Goal: Transaction & Acquisition: Purchase product/service

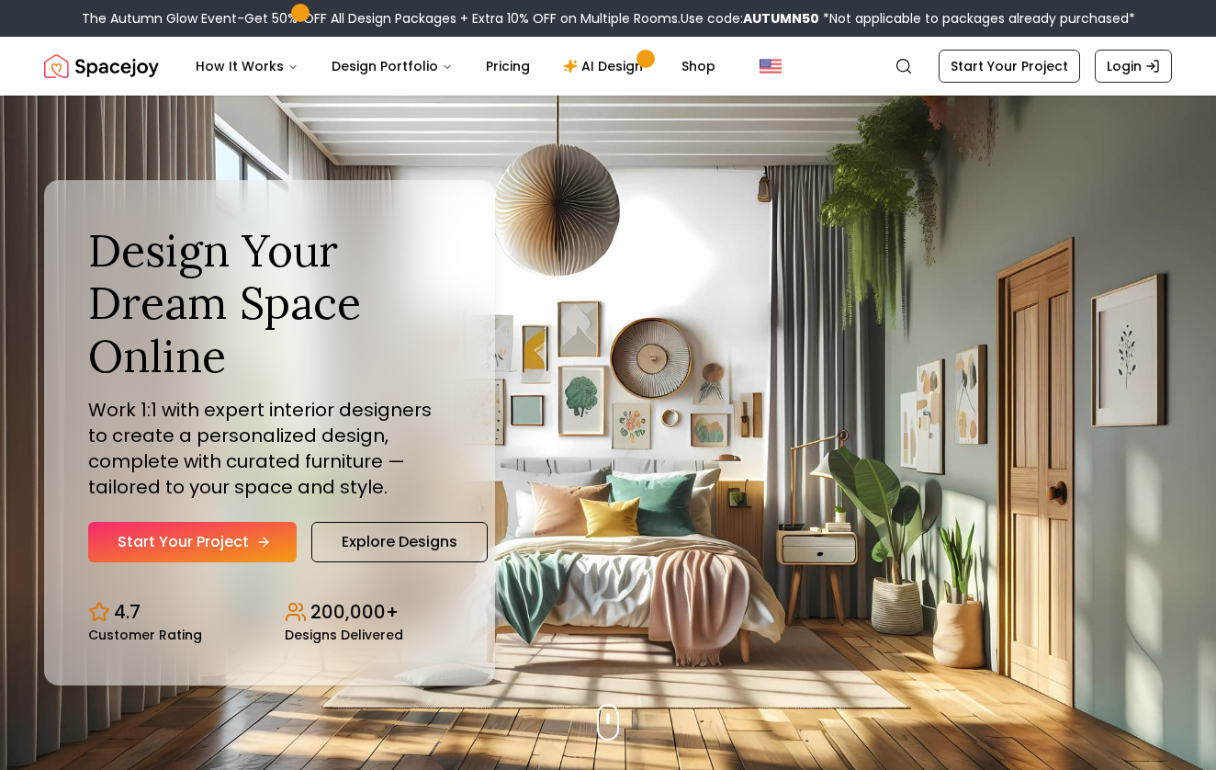
click at [256, 546] on icon "Hero section" at bounding box center [263, 542] width 15 height 15
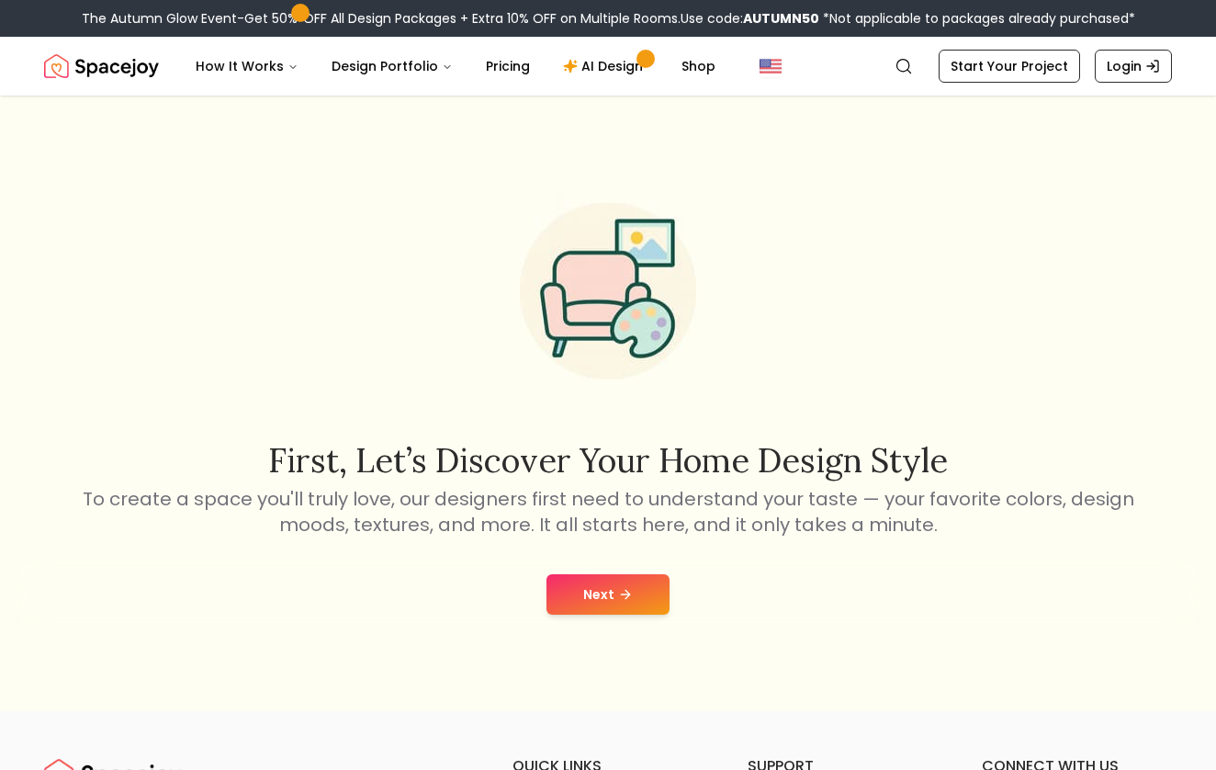
click at [593, 586] on button "Next" at bounding box center [608, 594] width 123 height 40
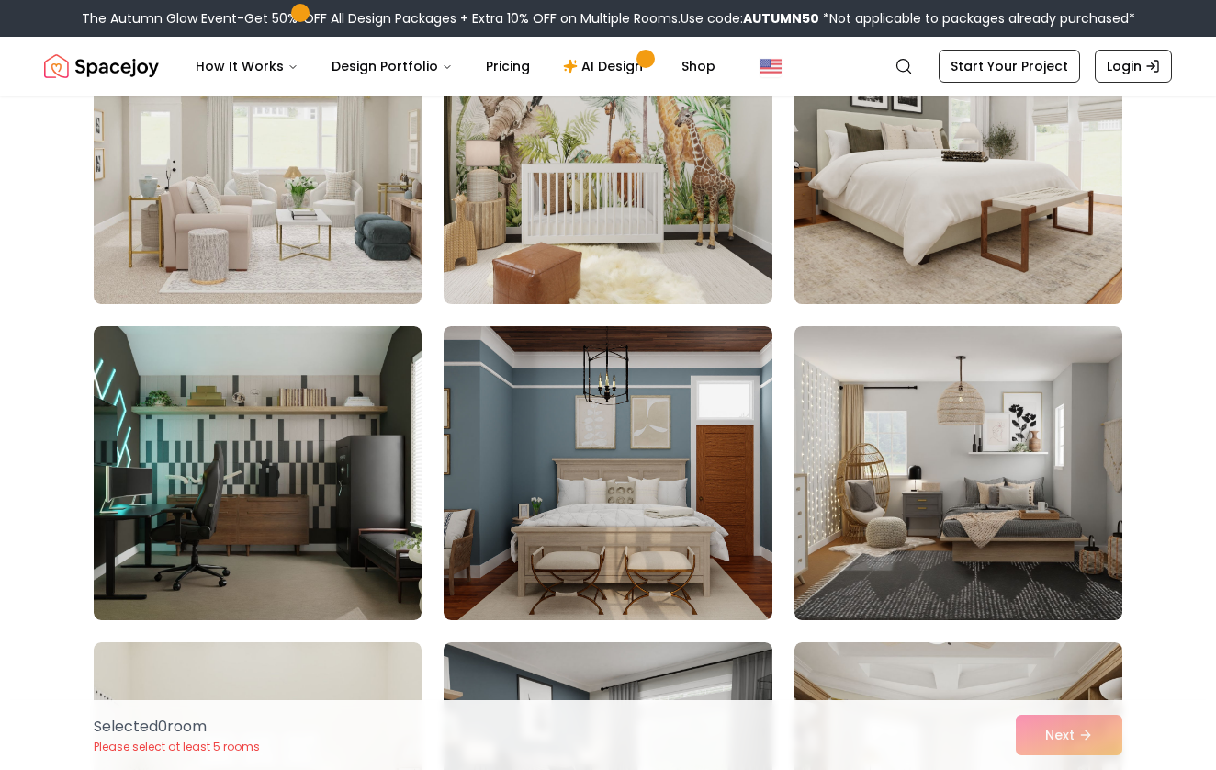
scroll to position [241, 0]
click at [957, 254] on img at bounding box center [958, 156] width 345 height 309
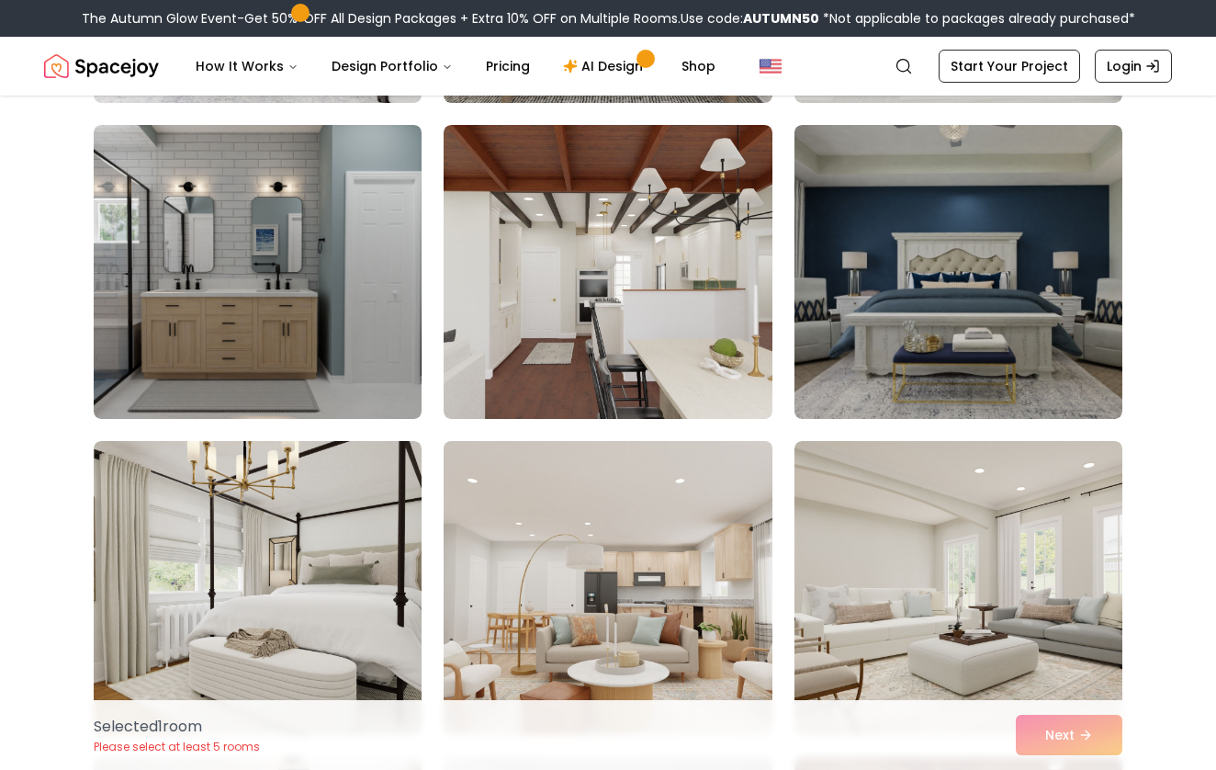
scroll to position [3294, 0]
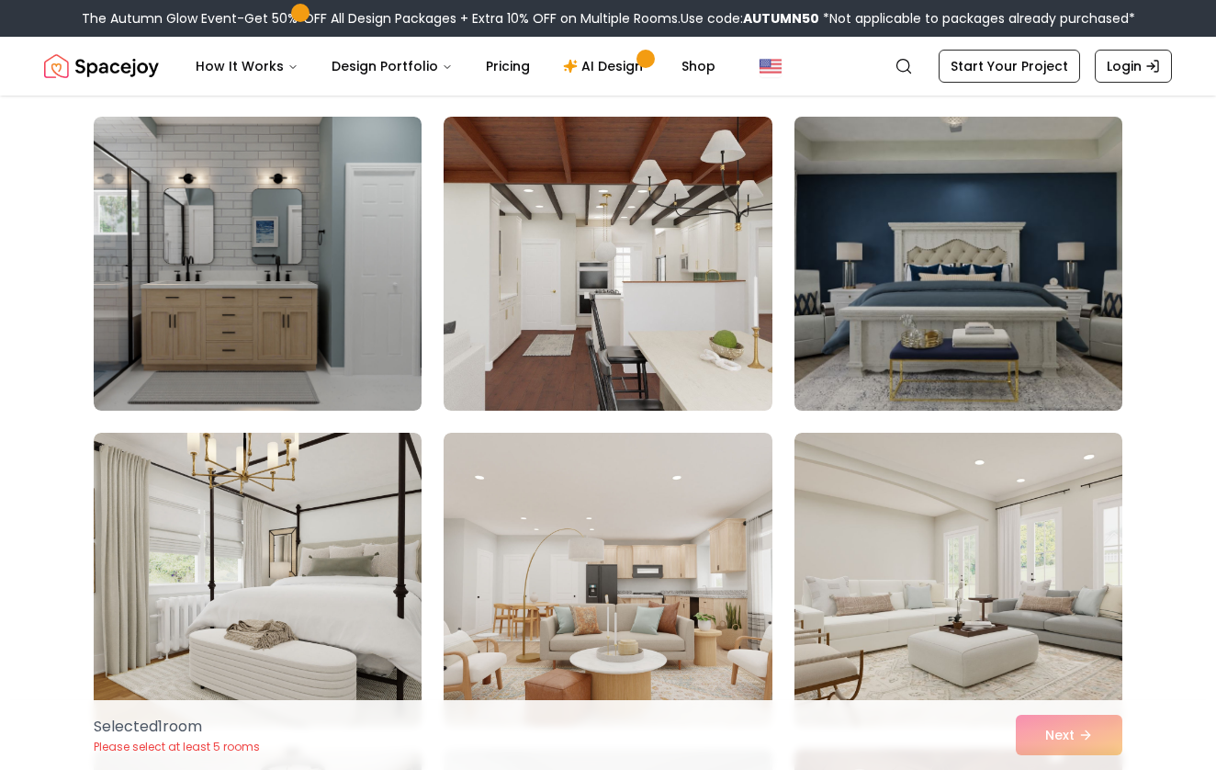
click at [904, 334] on img at bounding box center [958, 263] width 345 height 309
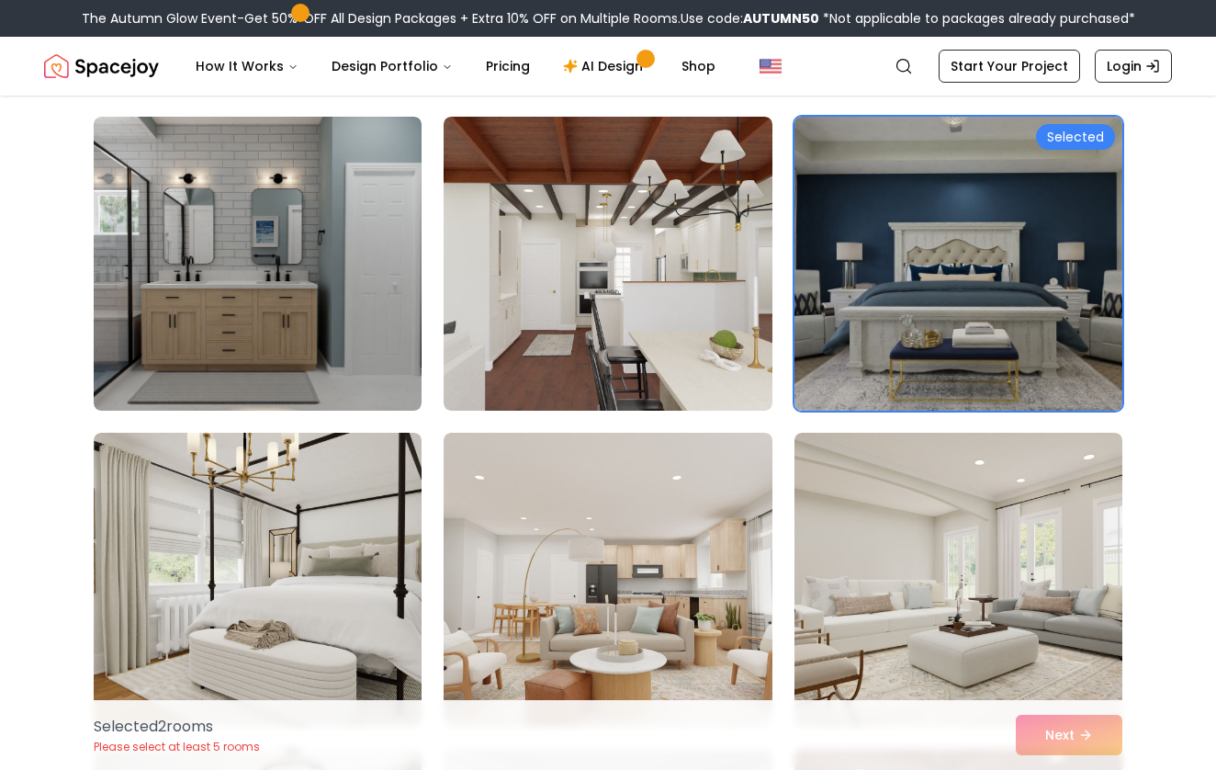
click at [936, 228] on img at bounding box center [958, 263] width 345 height 309
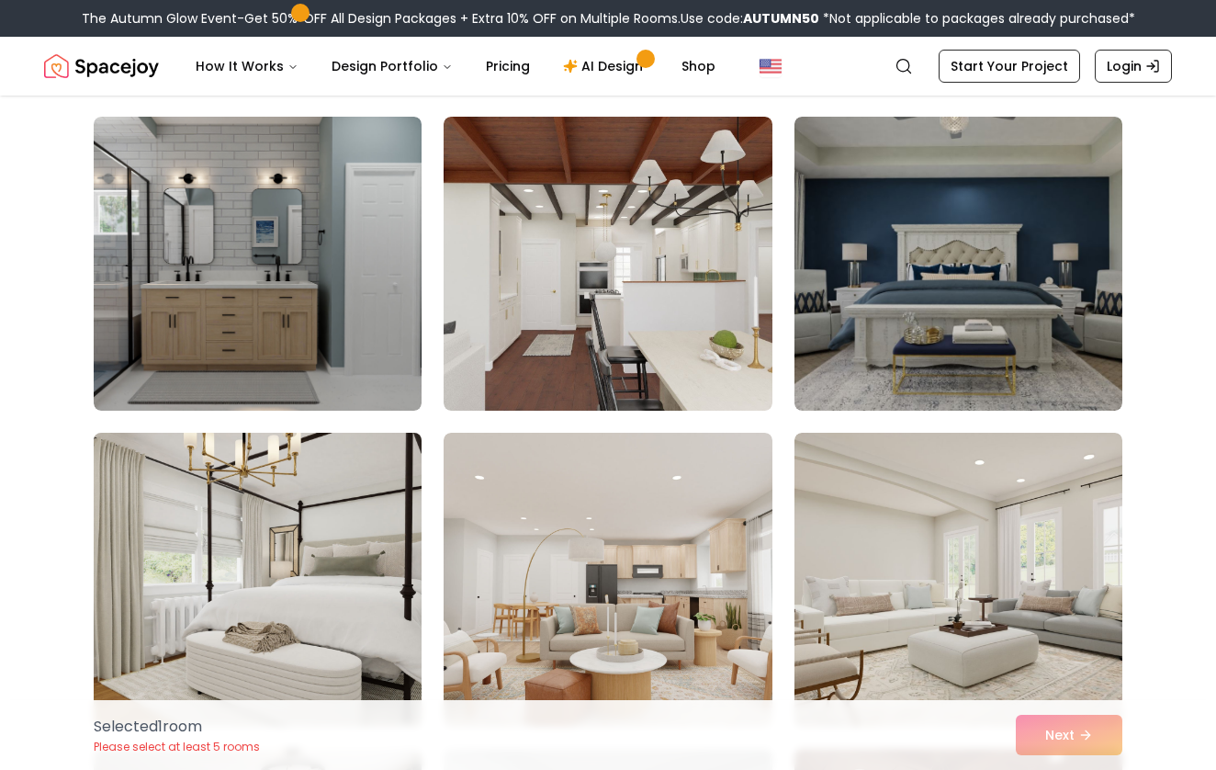
click at [326, 582] on img at bounding box center [257, 579] width 345 height 309
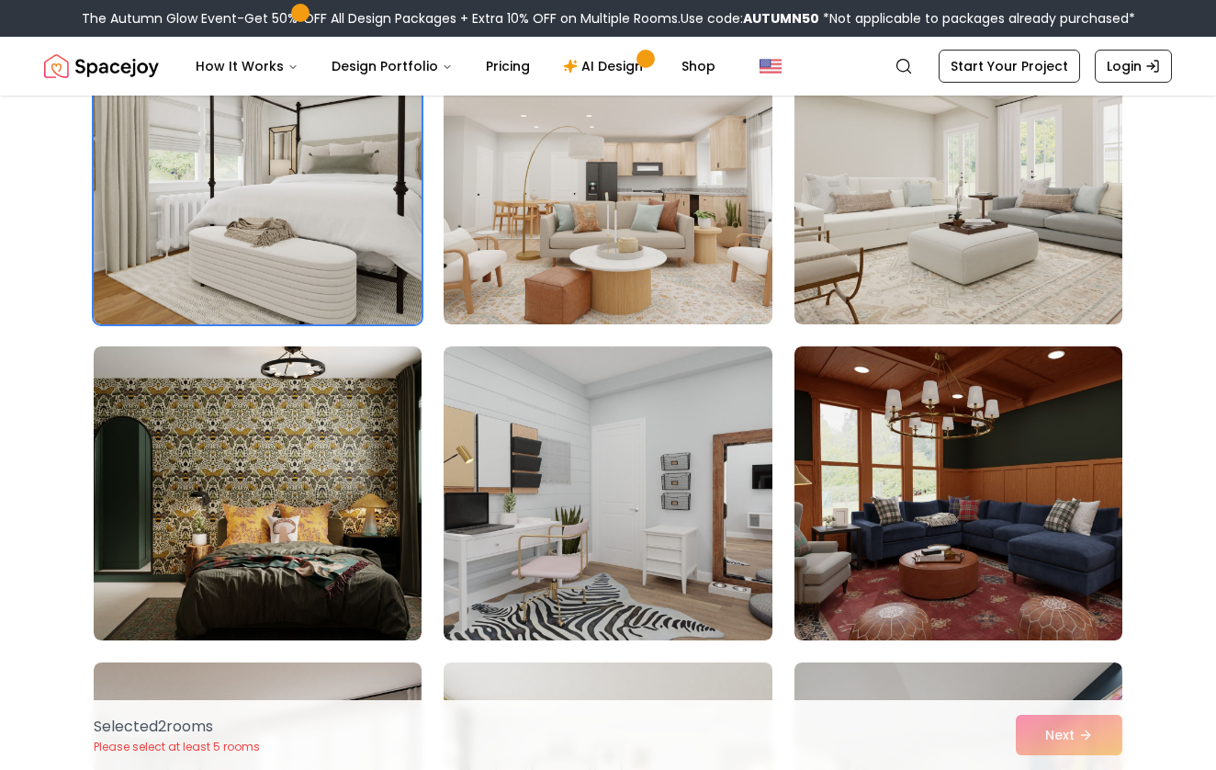
scroll to position [3637, 0]
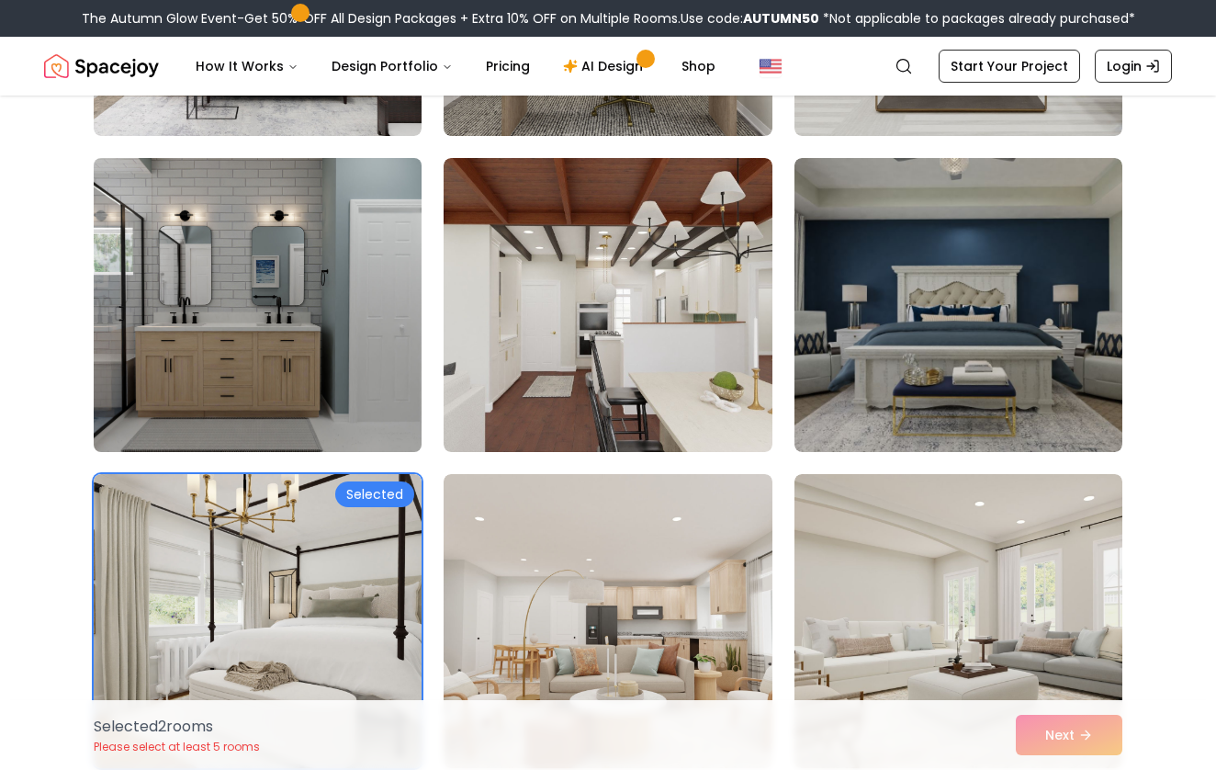
click at [302, 356] on img at bounding box center [257, 305] width 345 height 309
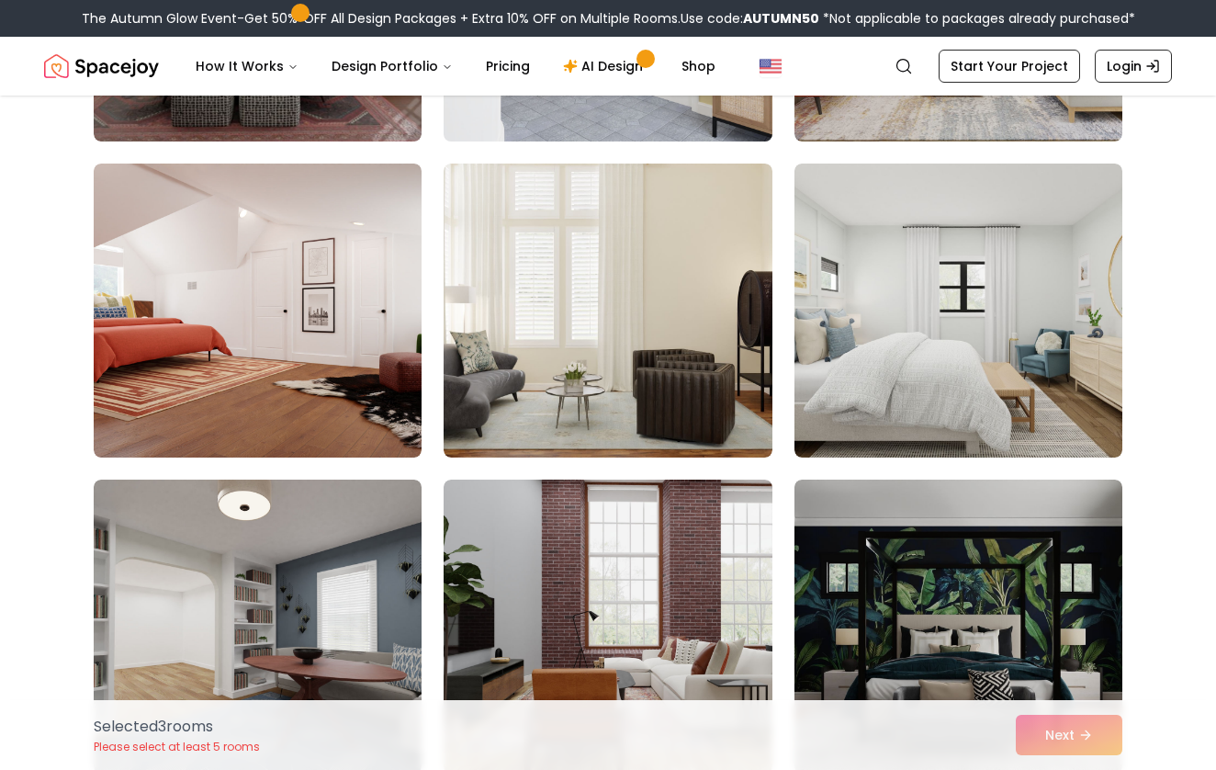
scroll to position [5181, 0]
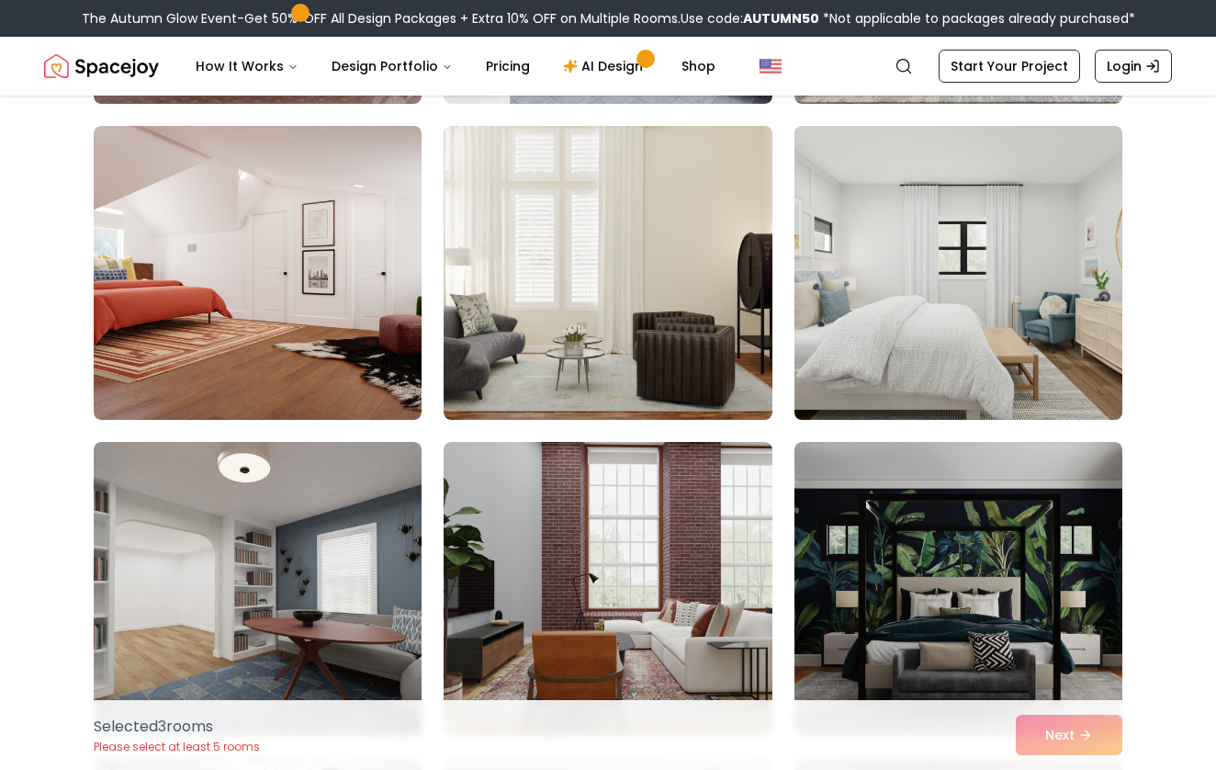
click at [921, 278] on img at bounding box center [958, 273] width 345 height 309
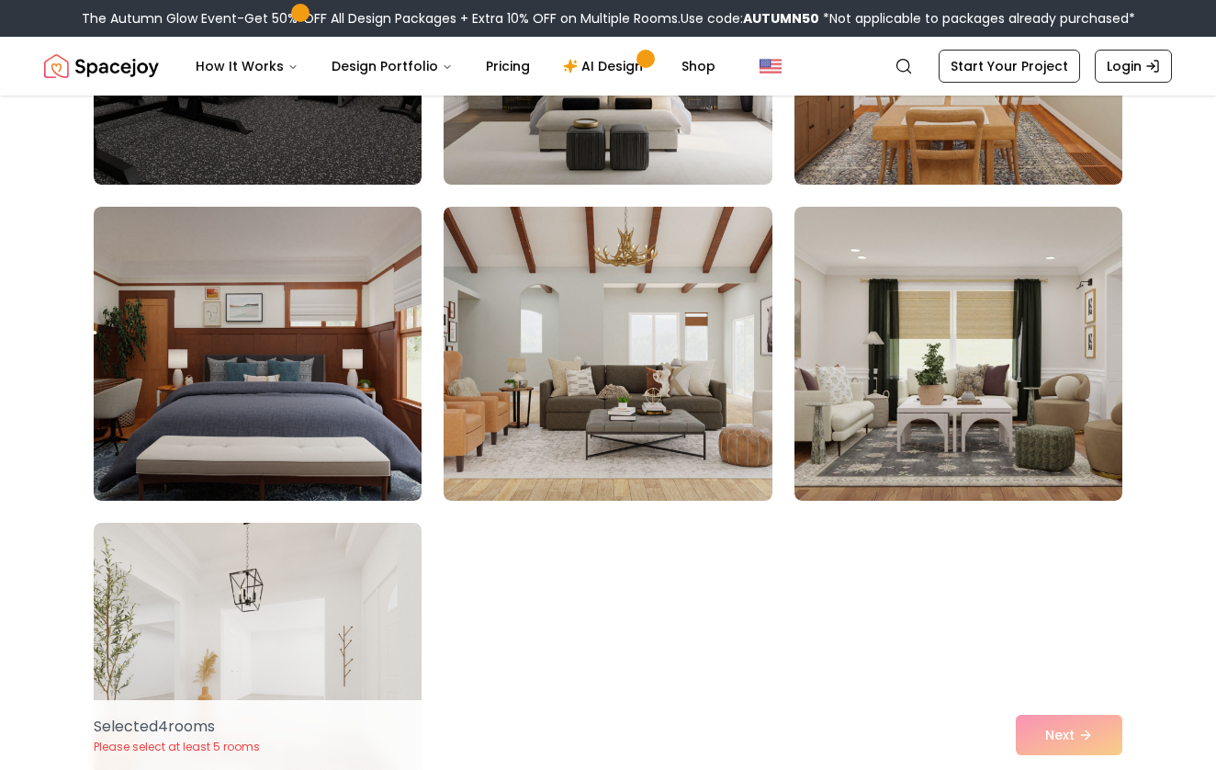
scroll to position [10162, 0]
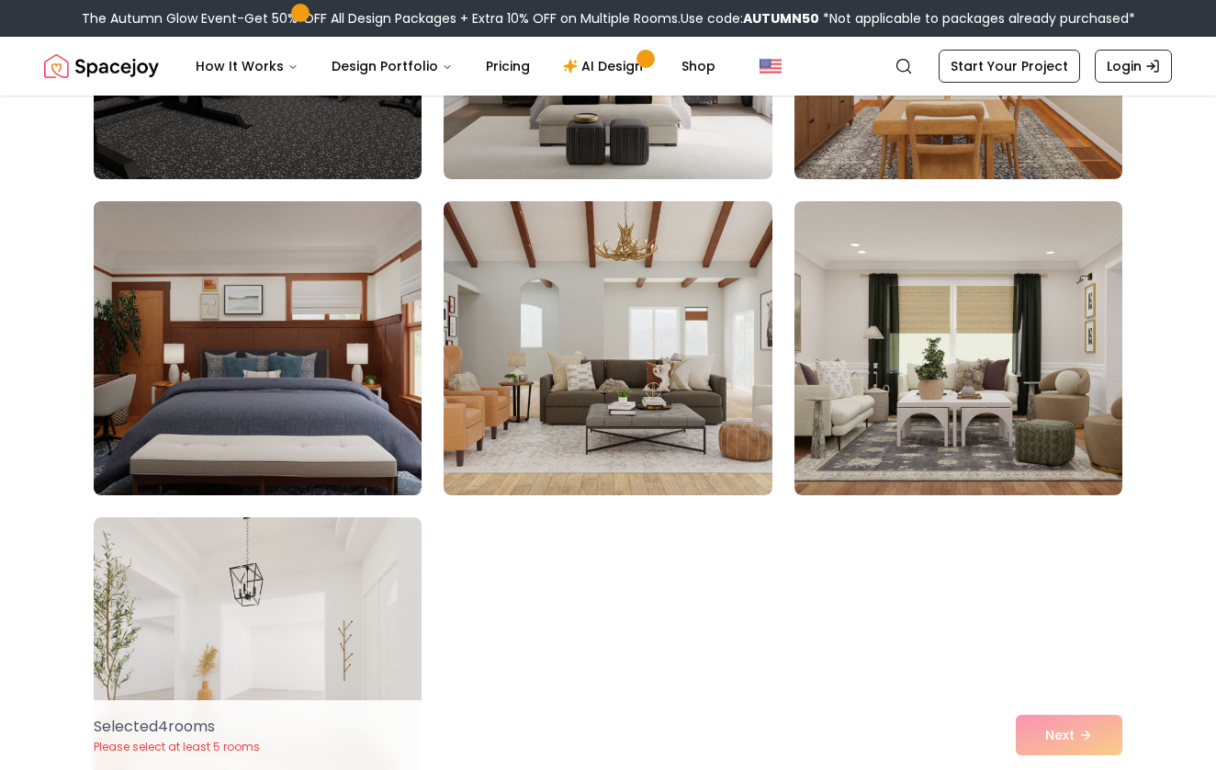
click at [216, 437] on img at bounding box center [257, 348] width 345 height 309
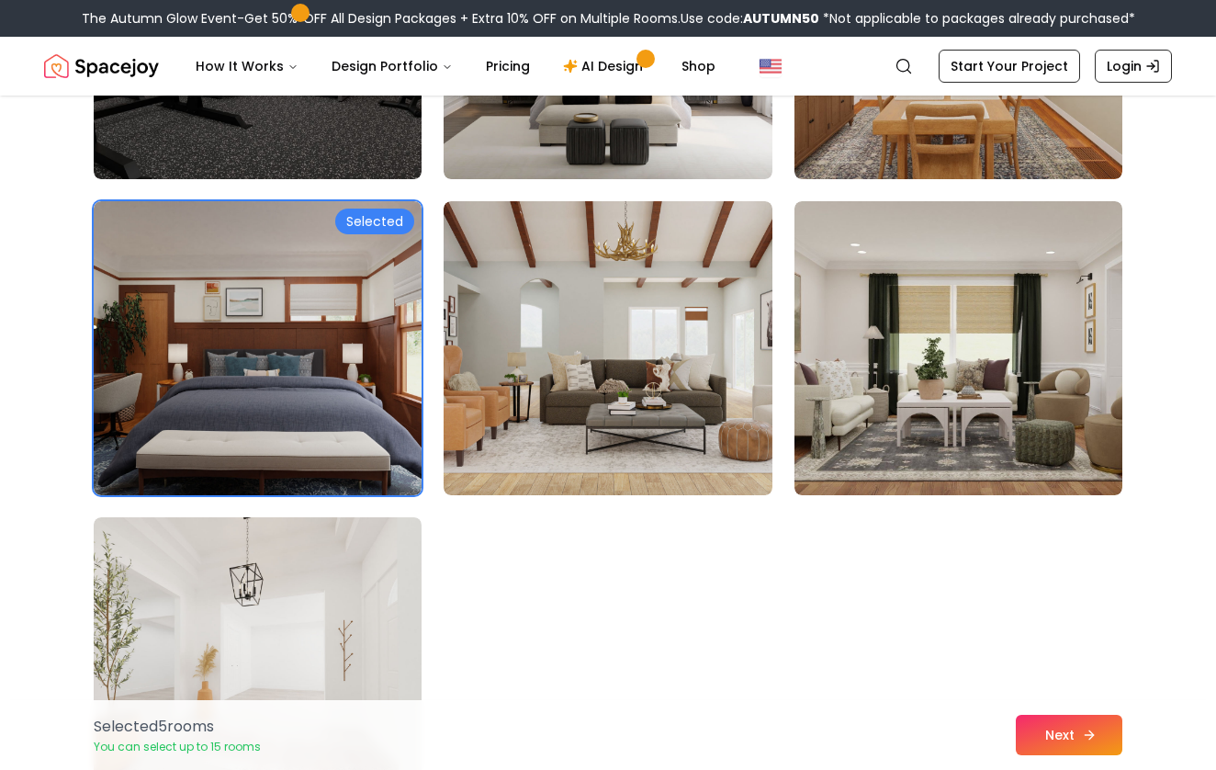
click at [1056, 726] on button "Next" at bounding box center [1069, 735] width 107 height 40
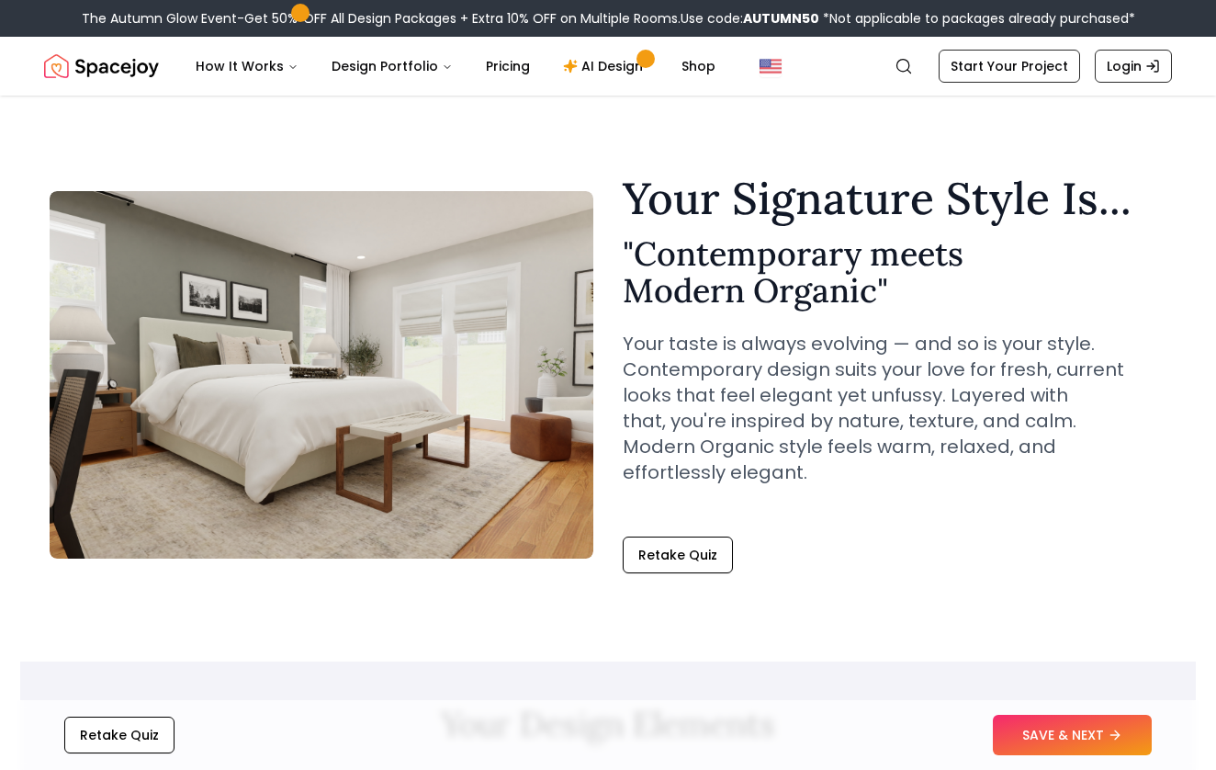
click at [1053, 737] on button "SAVE & NEXT" at bounding box center [1072, 735] width 159 height 40
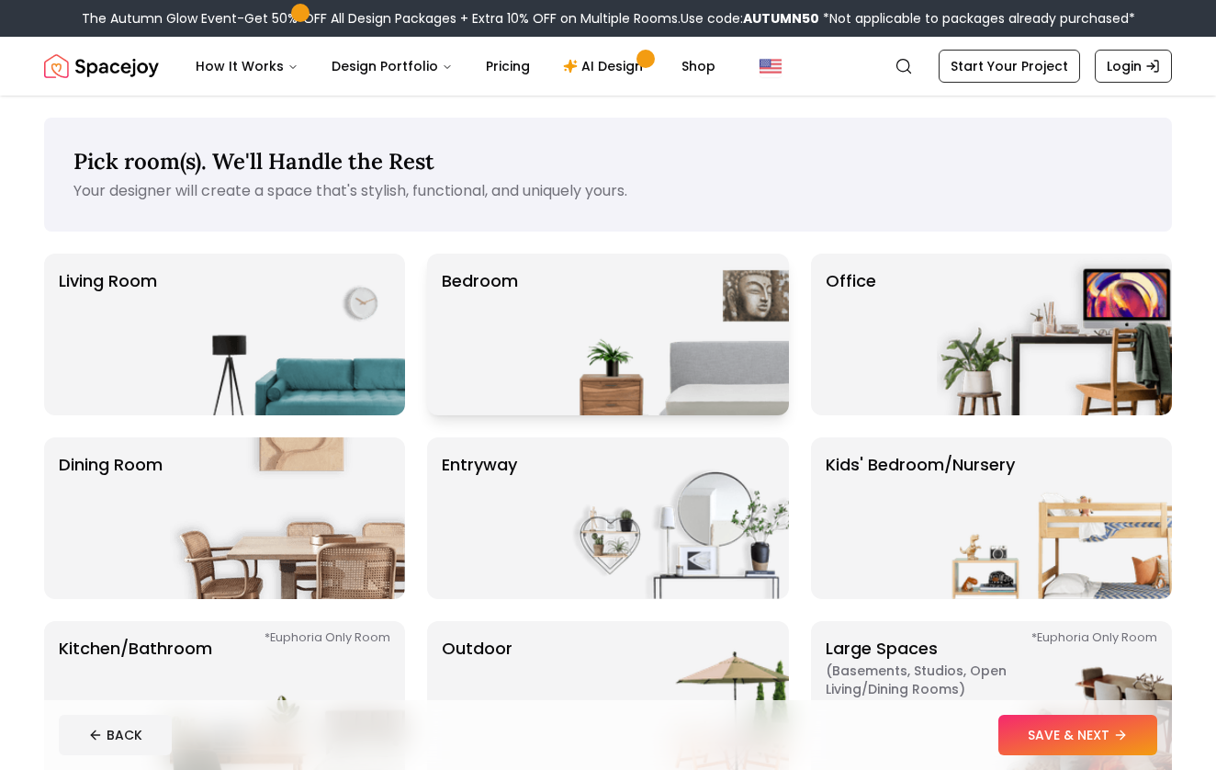
click at [546, 319] on div "Bedroom" at bounding box center [607, 335] width 361 height 162
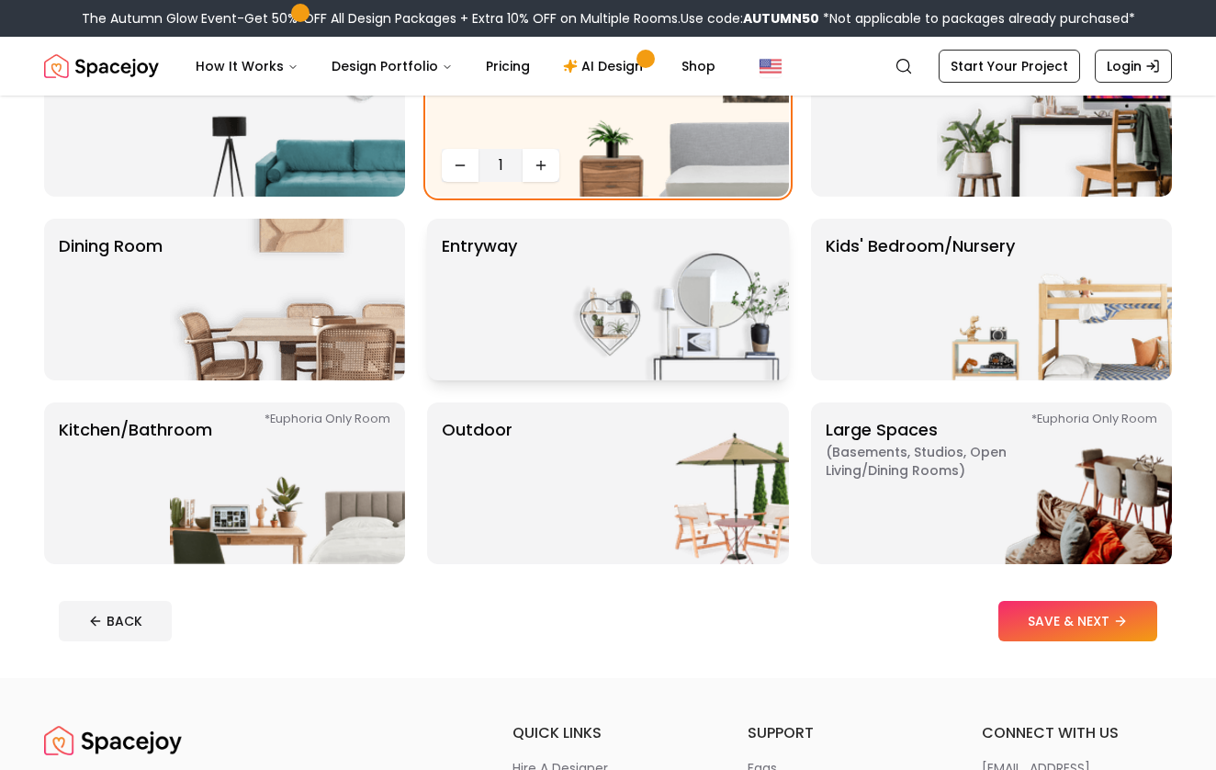
scroll to position [220, 0]
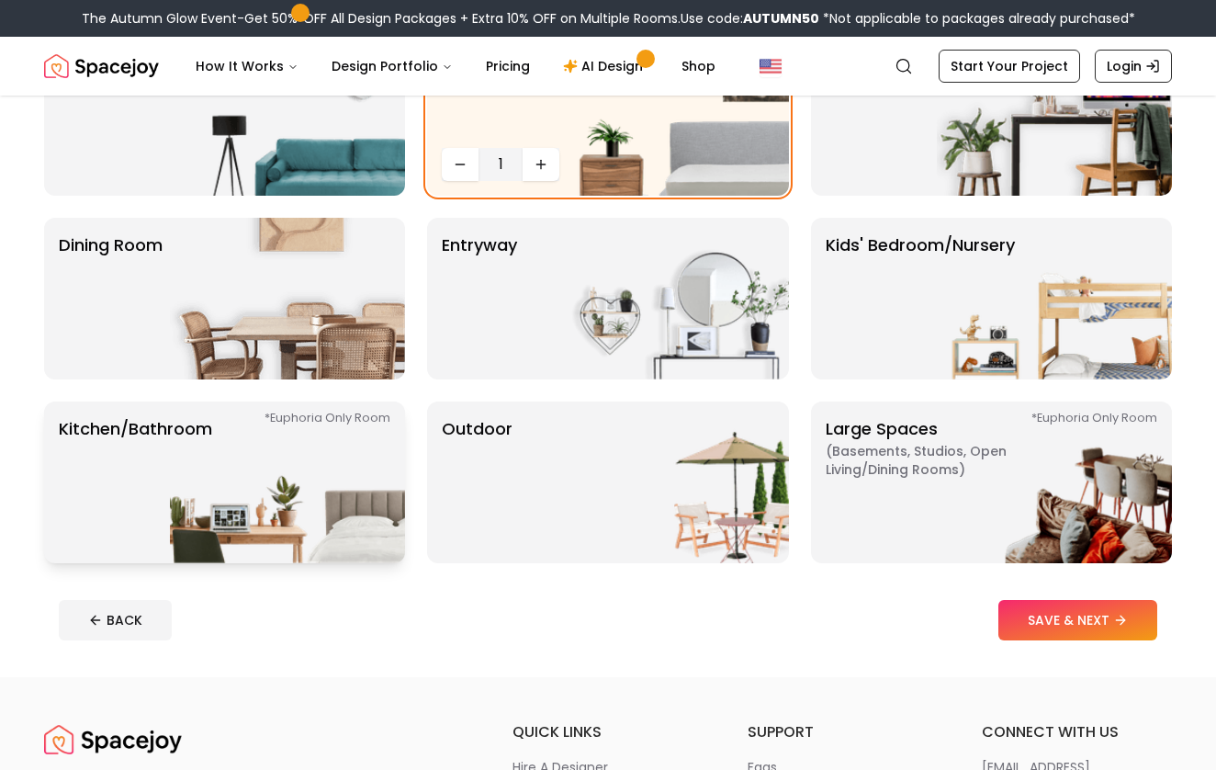
click at [332, 436] on img at bounding box center [287, 482] width 235 height 162
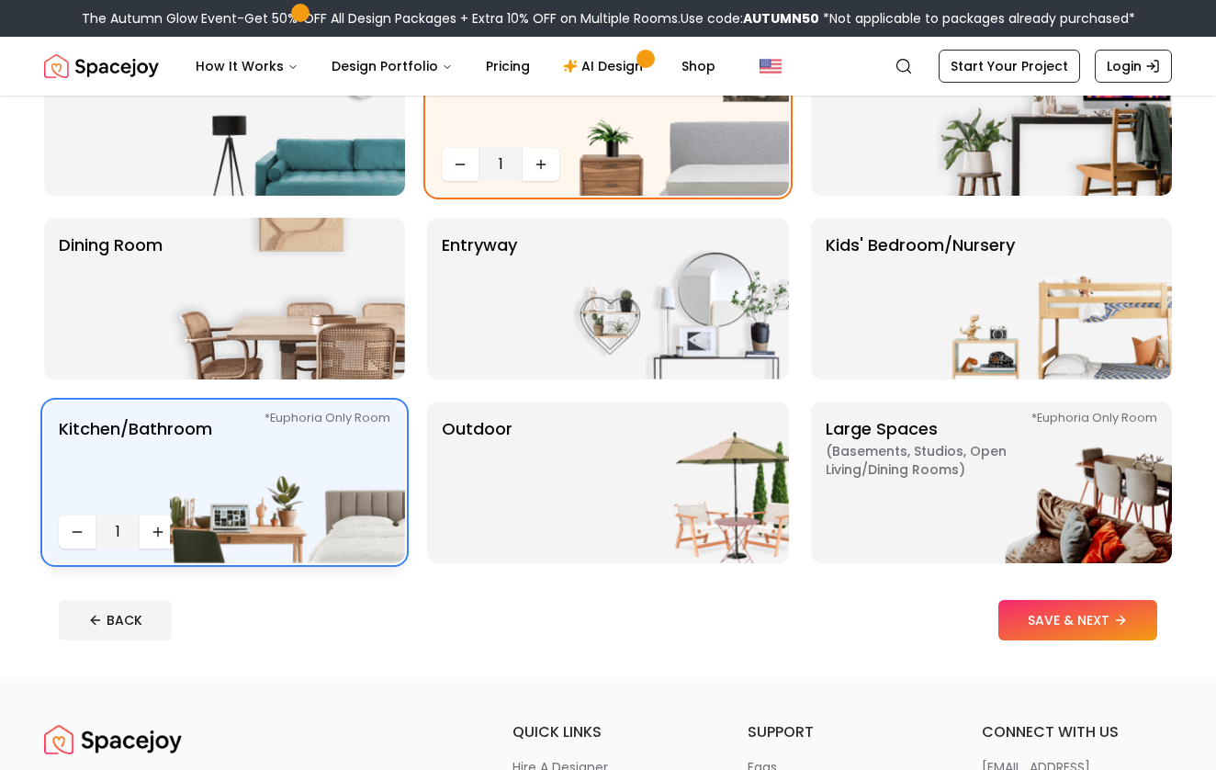
click at [171, 526] on img at bounding box center [287, 482] width 235 height 162
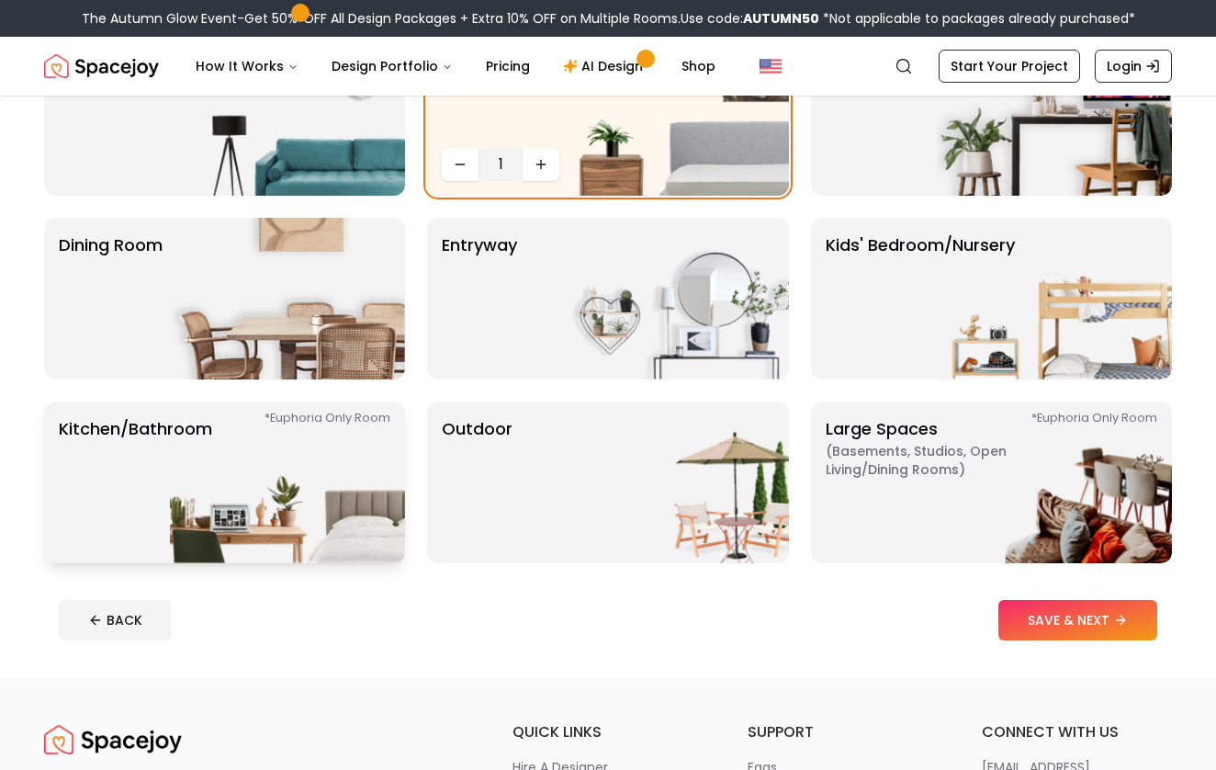
click at [188, 518] on img at bounding box center [287, 482] width 235 height 162
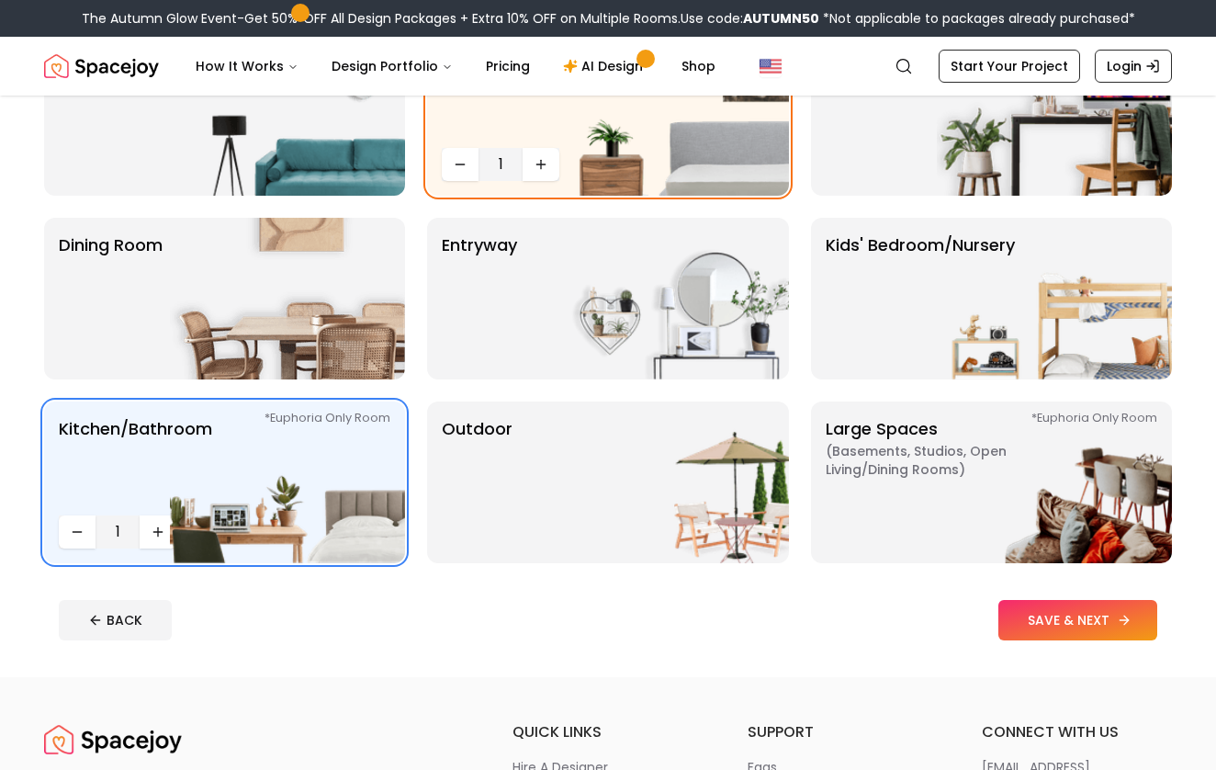
click at [1046, 609] on button "SAVE & NEXT" at bounding box center [1078, 620] width 159 height 40
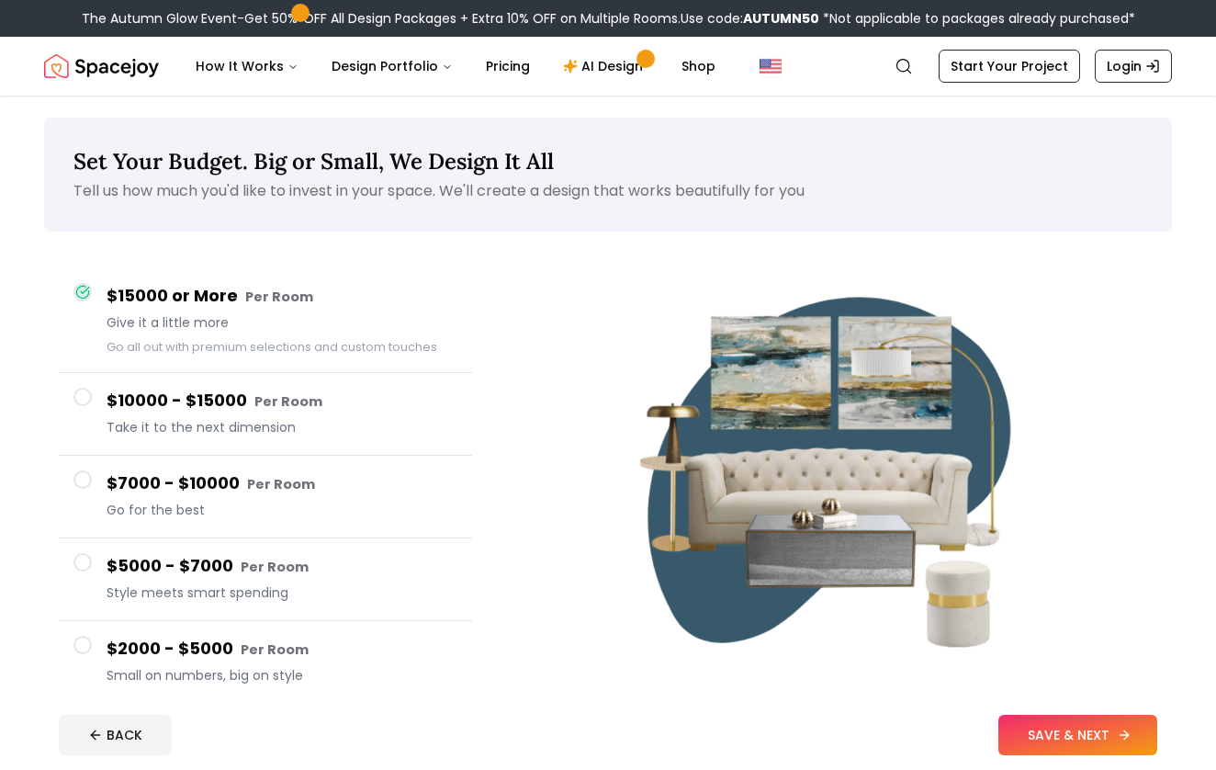
click at [1090, 743] on button "SAVE & NEXT" at bounding box center [1078, 735] width 159 height 40
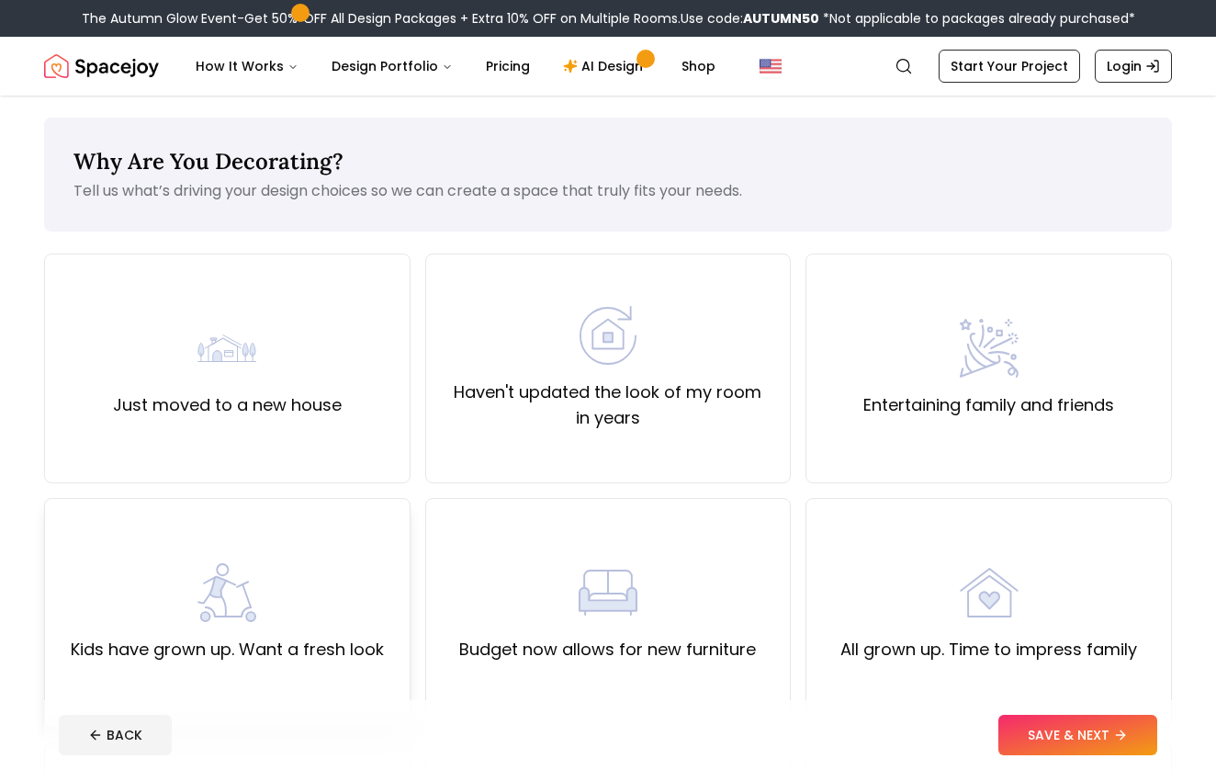
click at [377, 573] on div "Kids have grown up. Want a fresh look" at bounding box center [227, 612] width 313 height 99
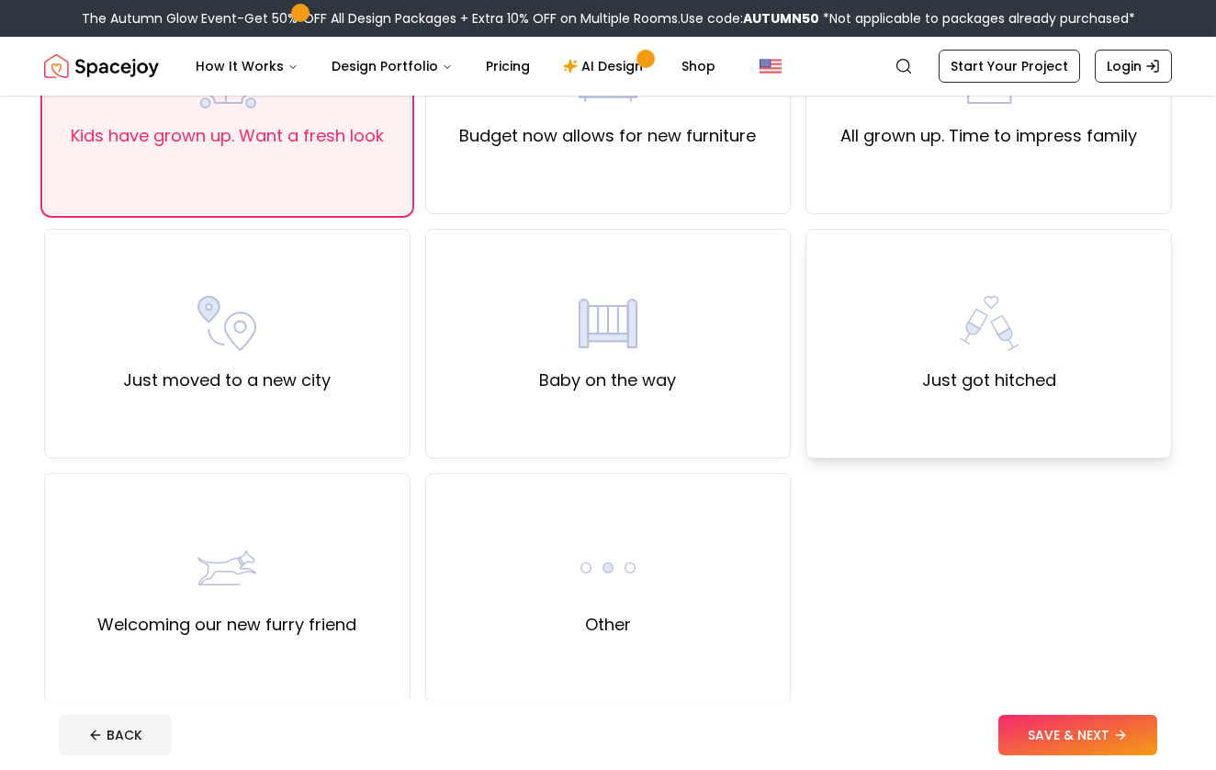
scroll to position [515, 0]
click at [1060, 729] on button "SAVE & NEXT" at bounding box center [1078, 735] width 159 height 40
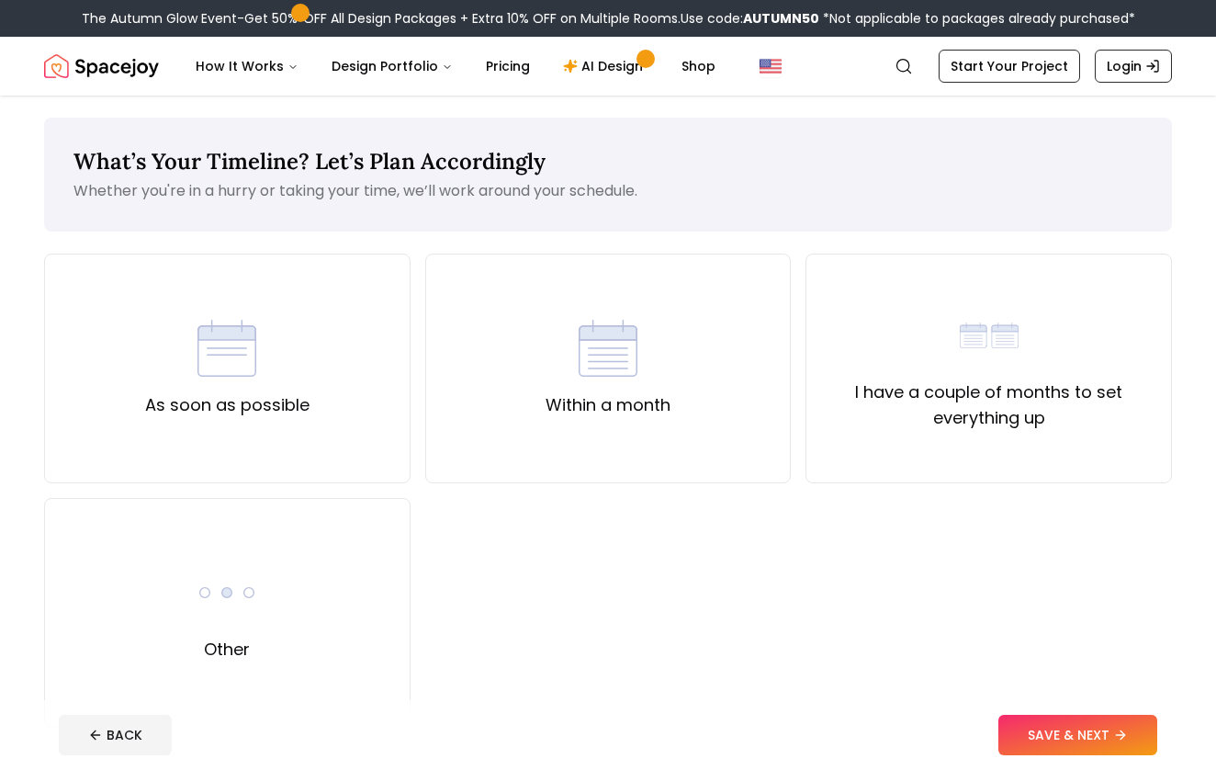
click at [1081, 756] on footer "BACK SAVE & NEXT" at bounding box center [608, 735] width 1128 height 70
click at [1075, 734] on button "SAVE & NEXT" at bounding box center [1078, 735] width 159 height 40
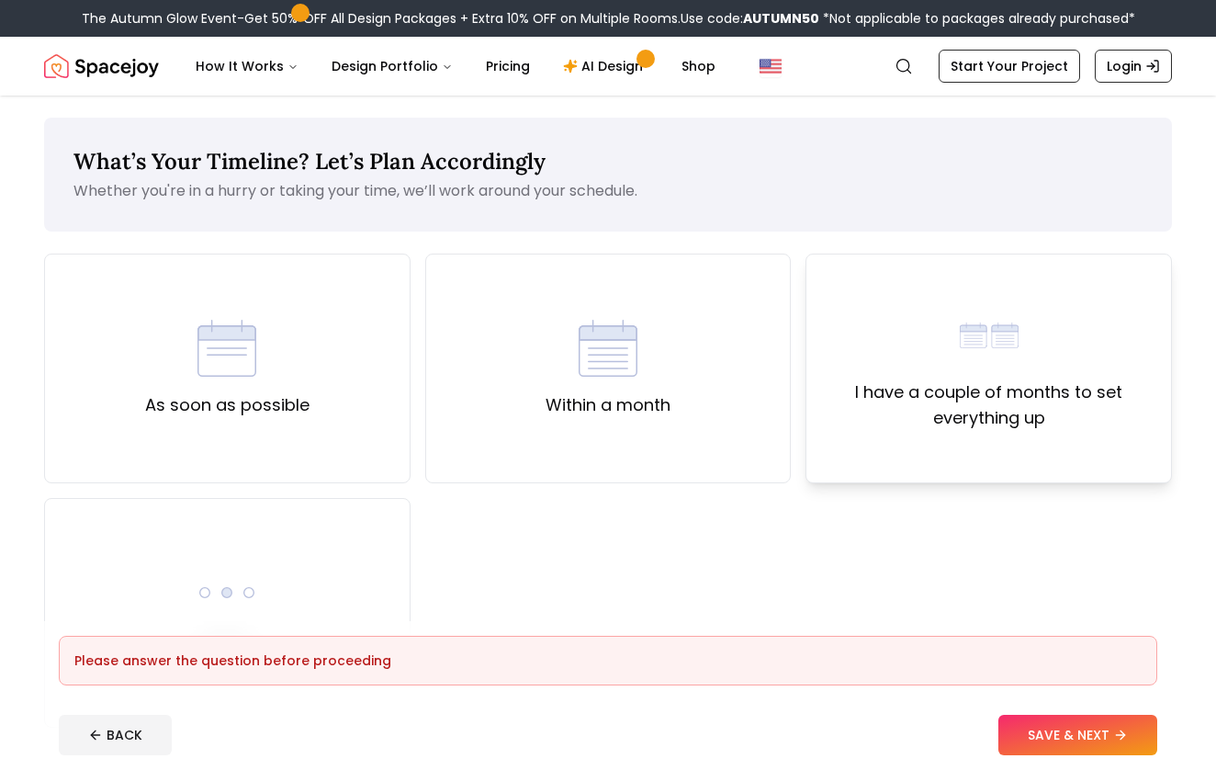
click at [955, 406] on label "I have a couple of months to set everything up" at bounding box center [988, 404] width 335 height 51
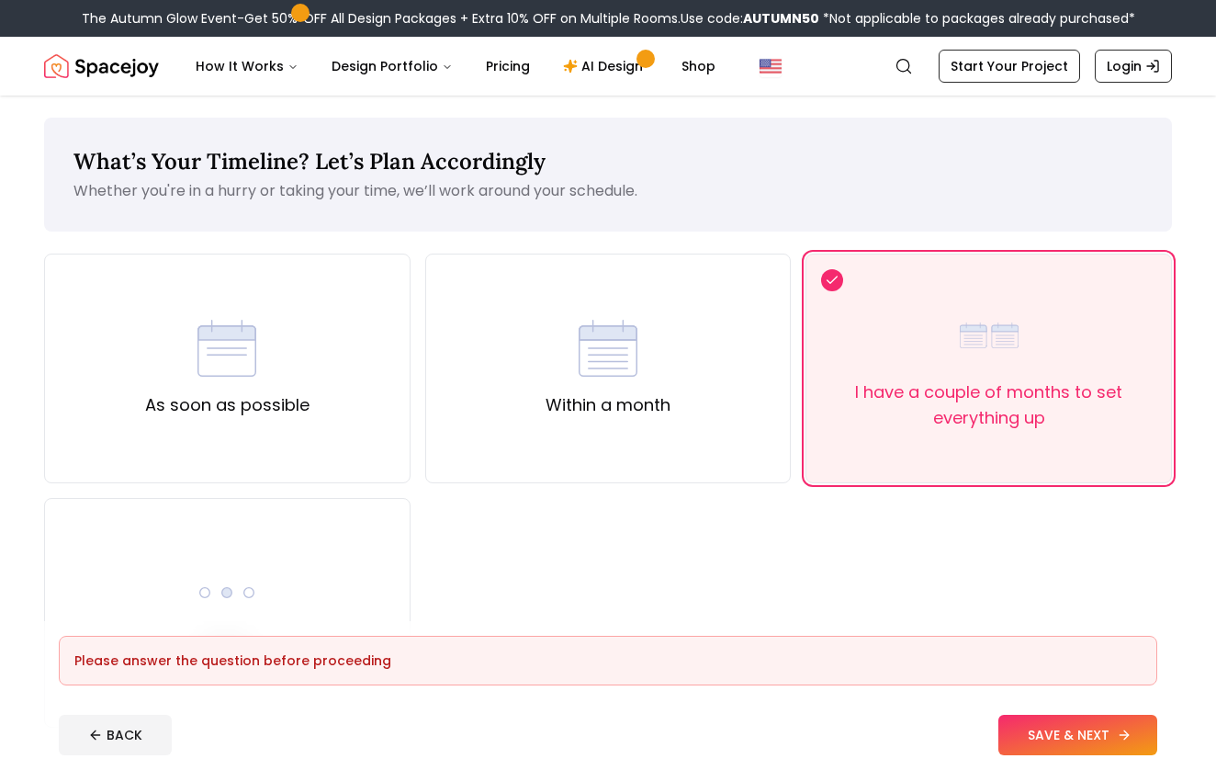
click at [1090, 745] on button "SAVE & NEXT" at bounding box center [1078, 735] width 159 height 40
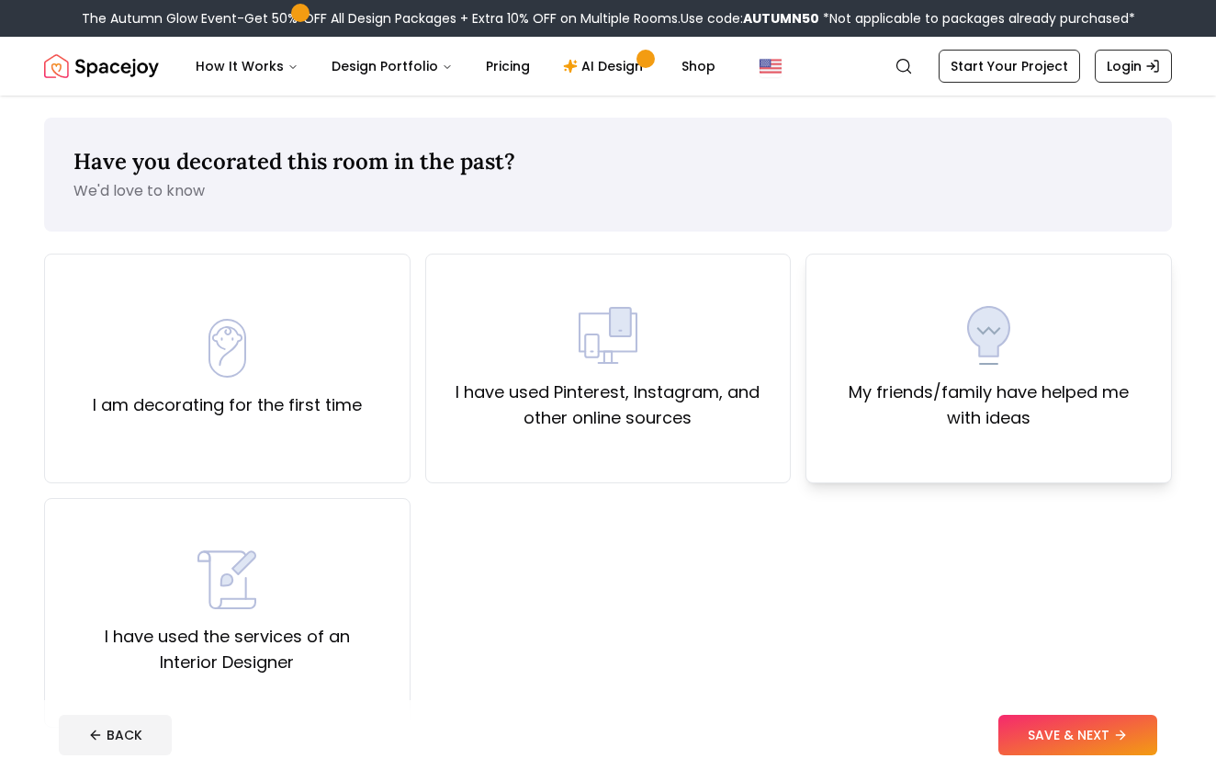
click at [922, 426] on label "My friends/family have helped me with ideas" at bounding box center [988, 404] width 335 height 51
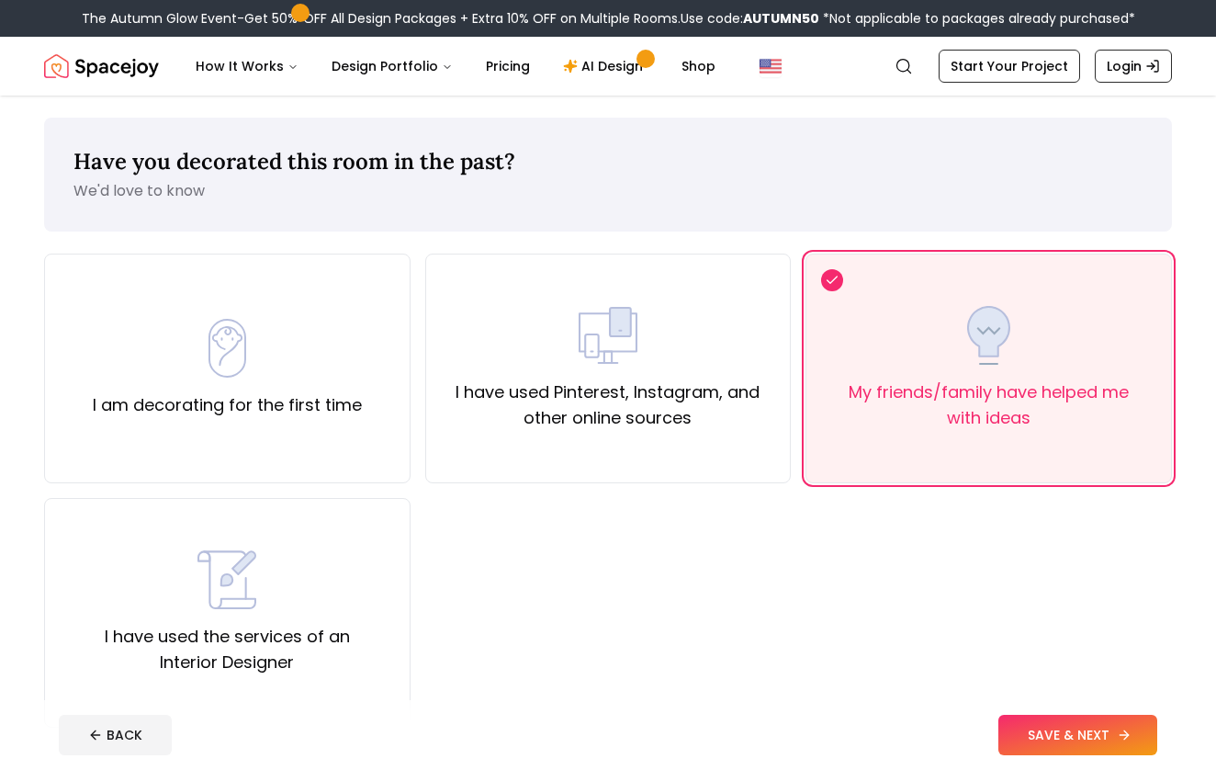
click at [1072, 718] on button "SAVE & NEXT" at bounding box center [1078, 735] width 159 height 40
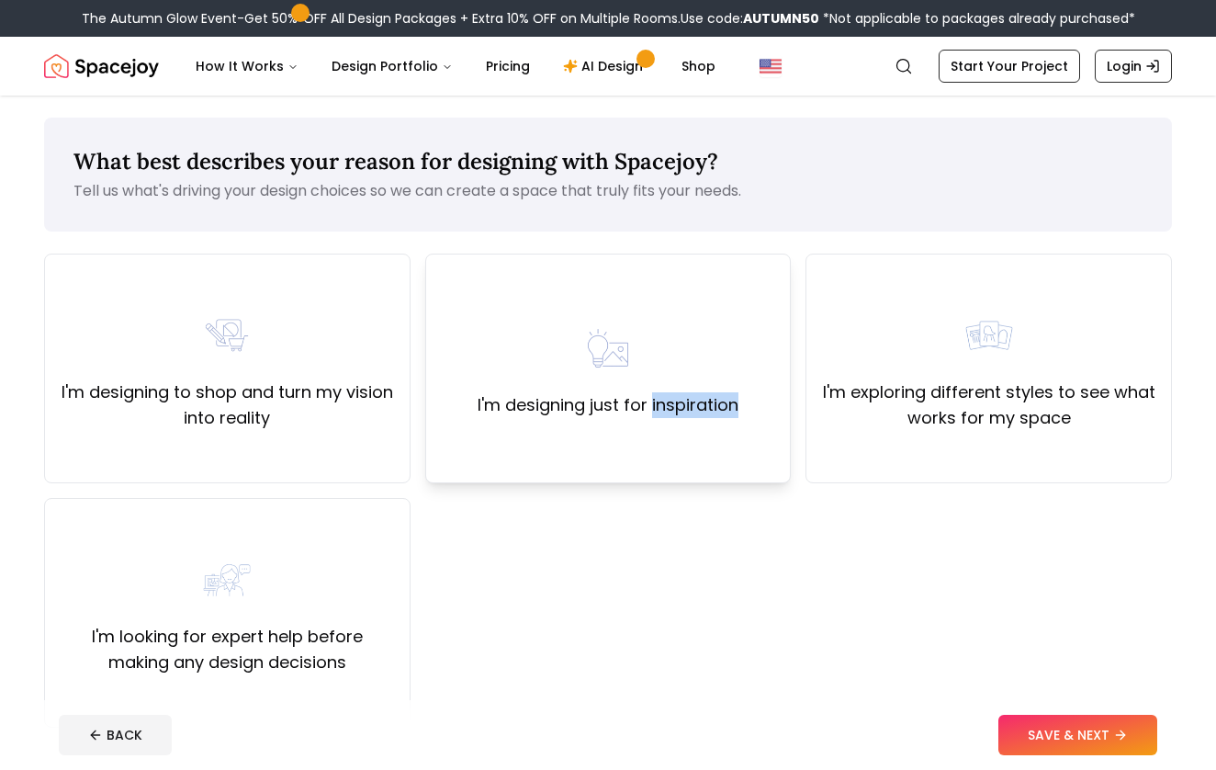
click at [650, 416] on label "I'm designing just for inspiration" at bounding box center [608, 405] width 261 height 26
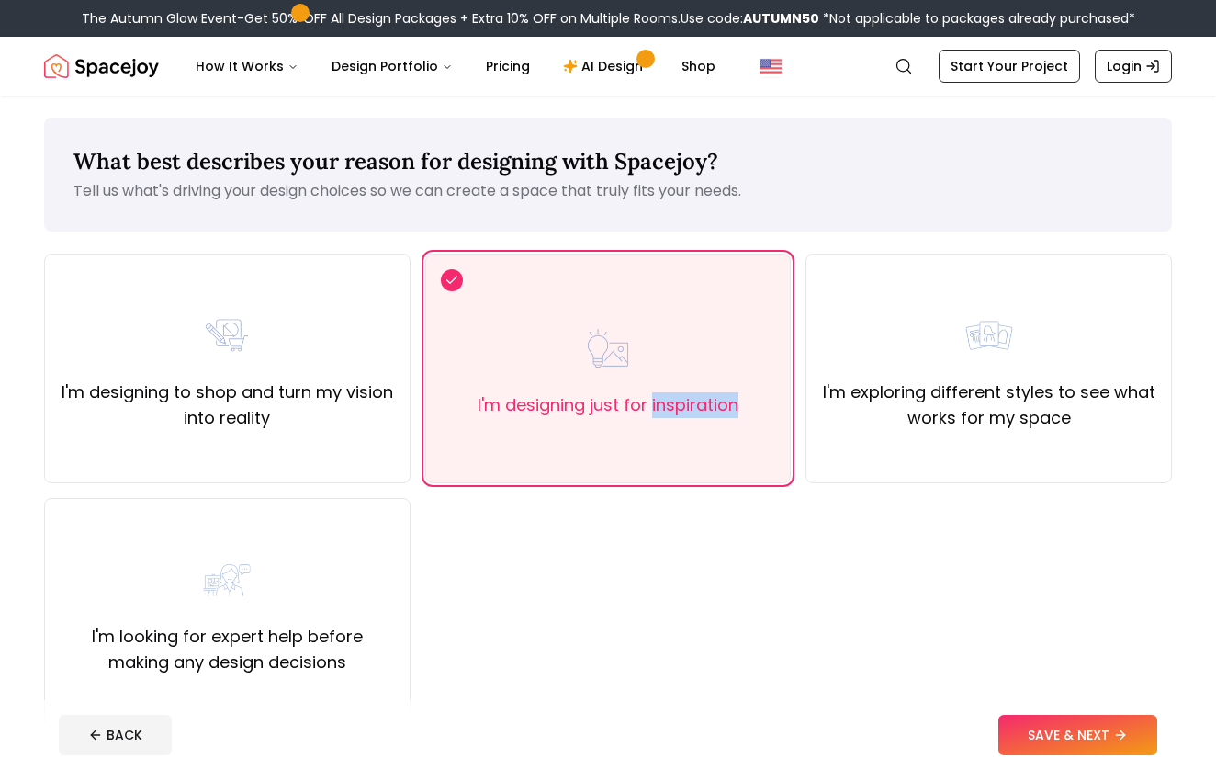
drag, startPoint x: 1074, startPoint y: 741, endPoint x: 1057, endPoint y: 703, distance: 42.0
click at [1057, 703] on footer "BACK SAVE & NEXT" at bounding box center [608, 735] width 1128 height 70
click at [1057, 718] on button "SAVE & NEXT" at bounding box center [1078, 735] width 159 height 40
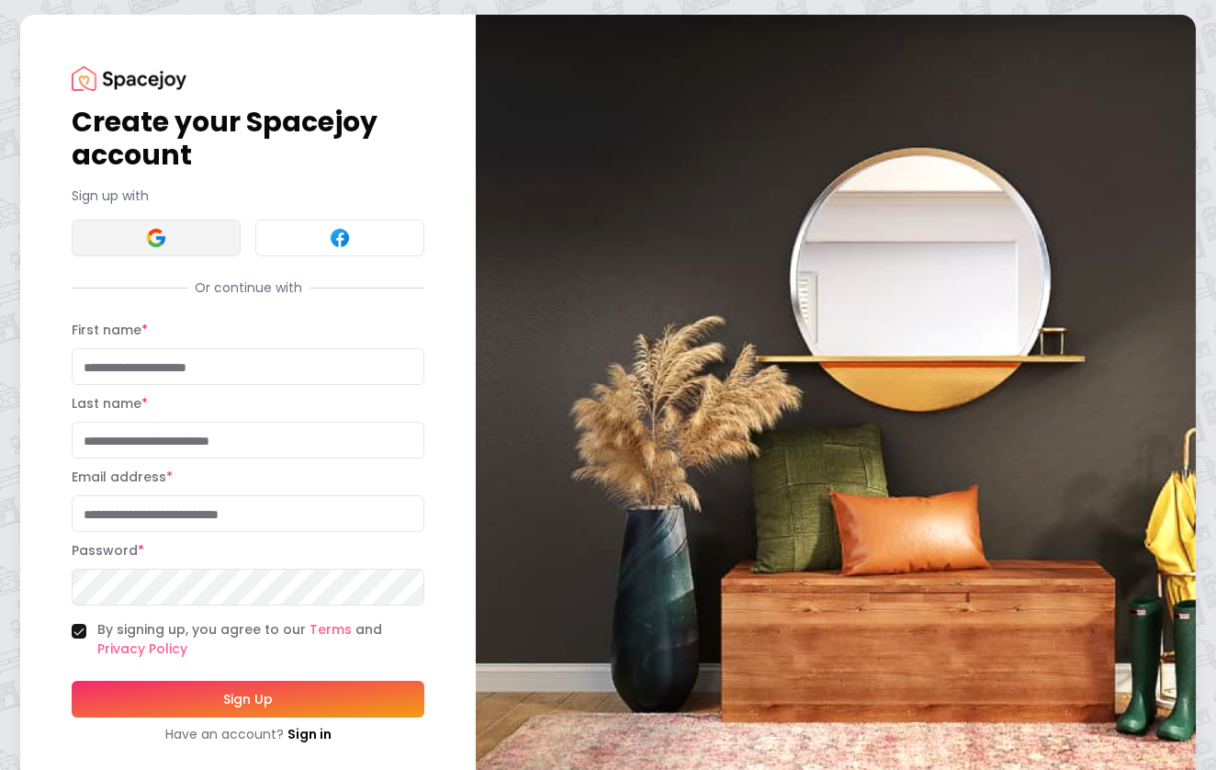
click at [189, 250] on button at bounding box center [156, 238] width 169 height 37
